Goal: Check status: Check status

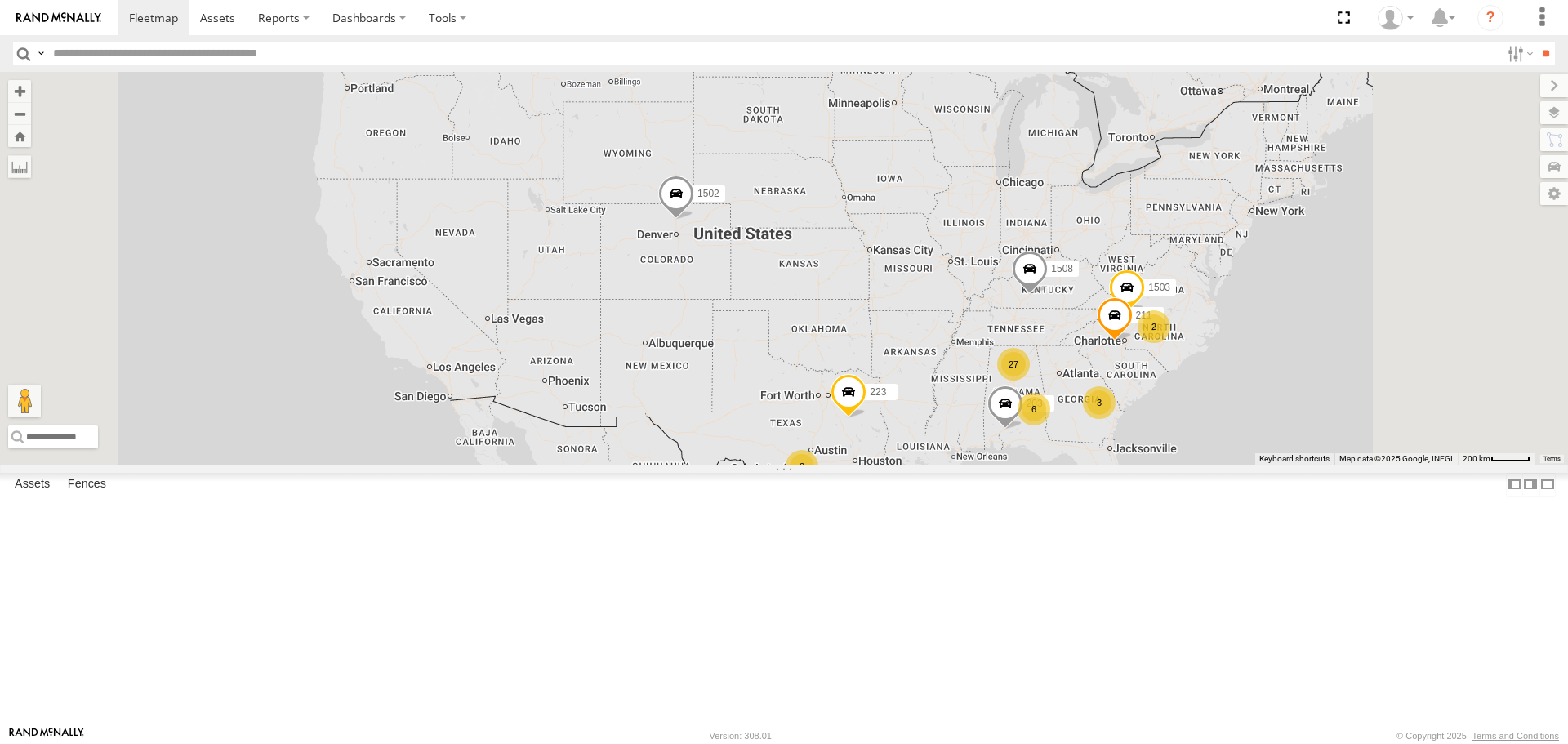
scroll to position [2167, 0]
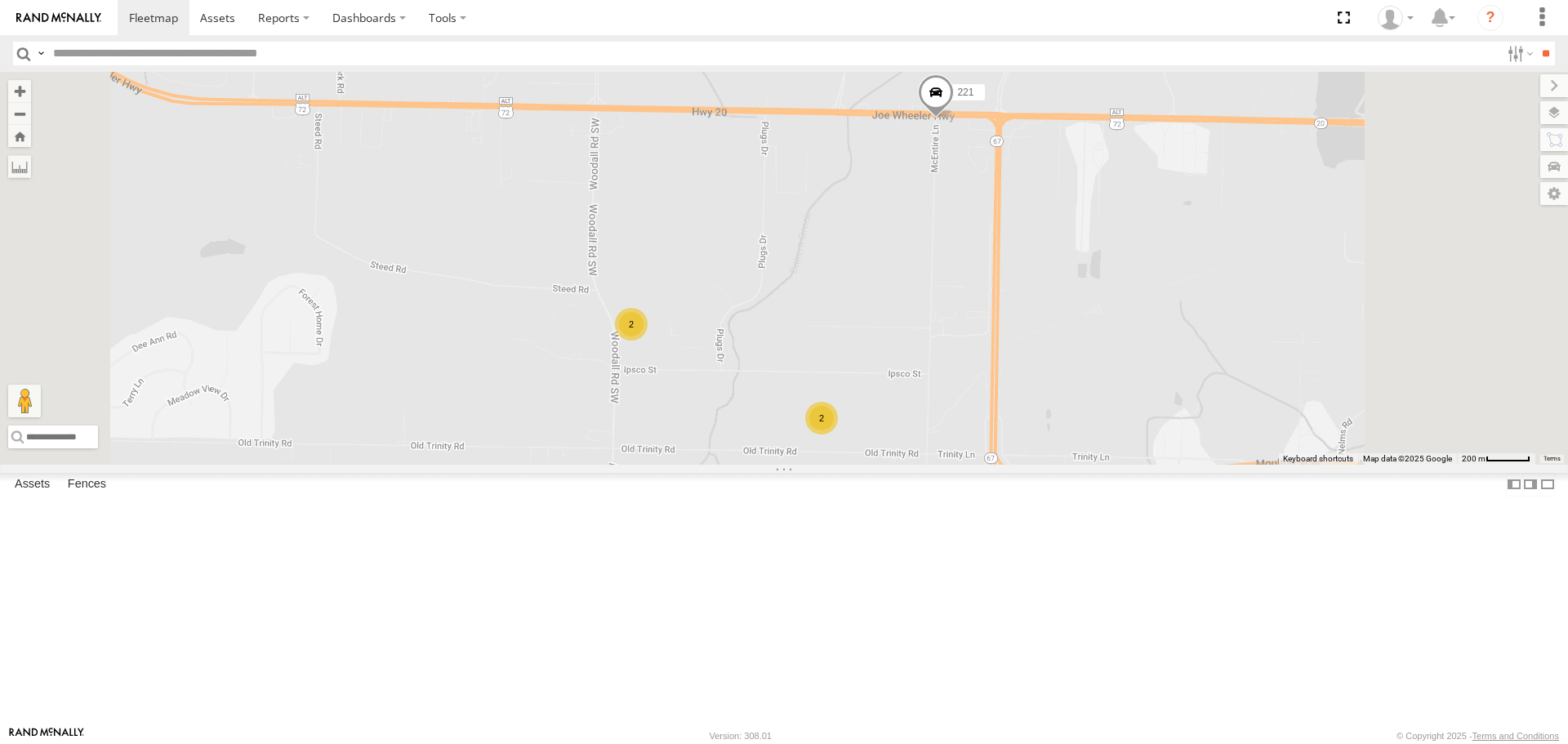
click at [648, 340] on div "2" at bounding box center [631, 325] width 33 height 33
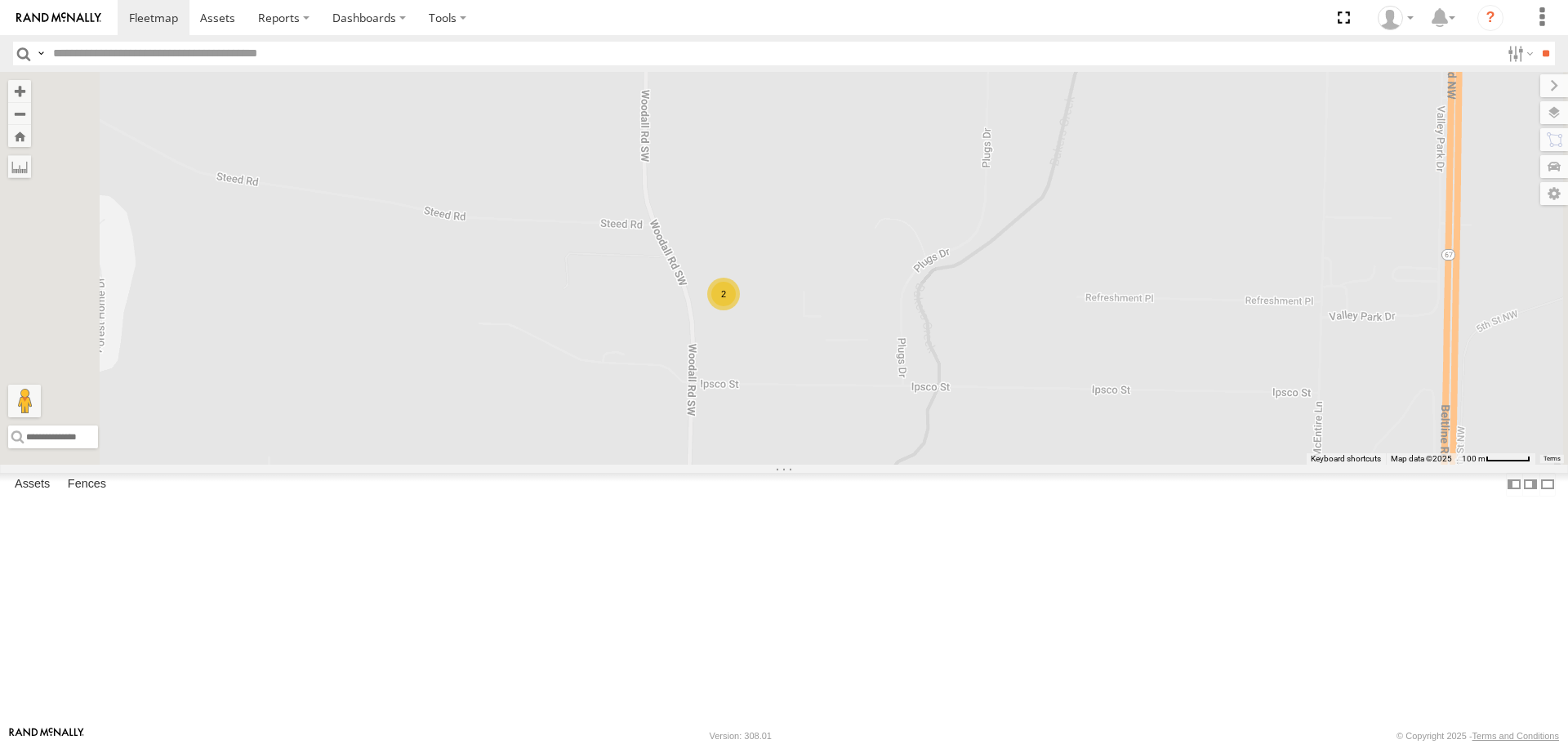
click at [1121, 497] on div "2" at bounding box center [1104, 481] width 33 height 33
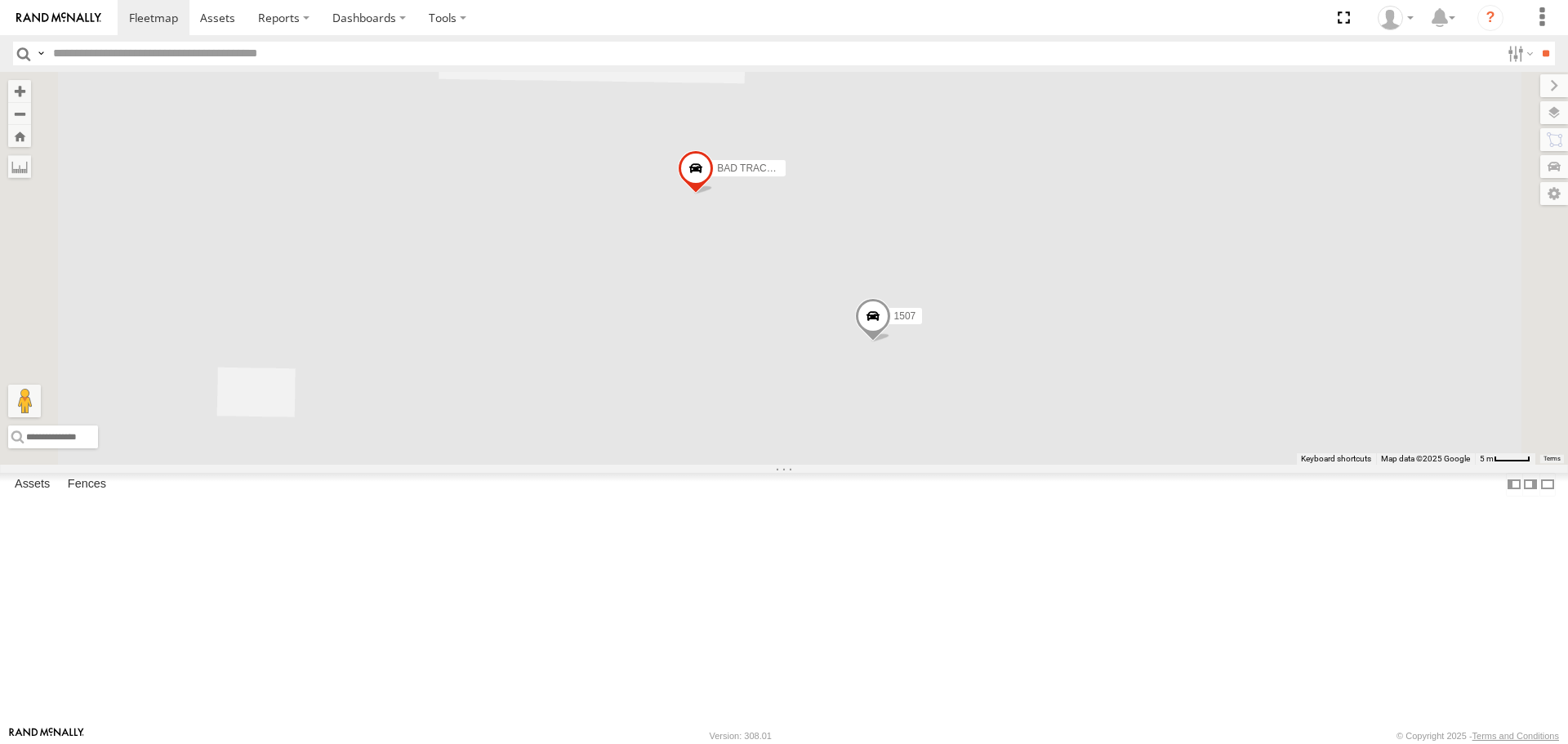
click at [917, 321] on span "1507" at bounding box center [905, 317] width 22 height 12
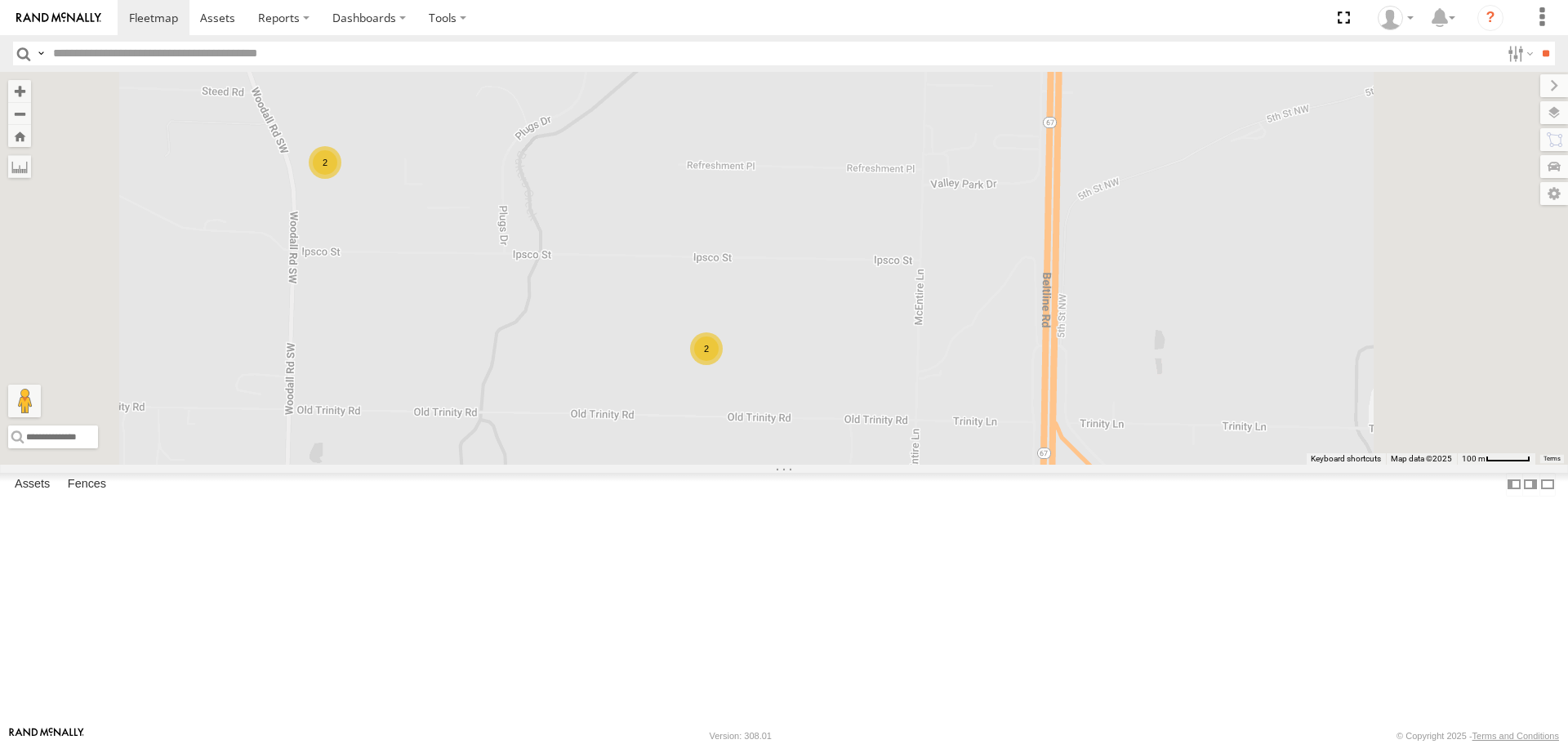
click at [341, 179] on div "2" at bounding box center [326, 163] width 33 height 33
